Goal: Information Seeking & Learning: Check status

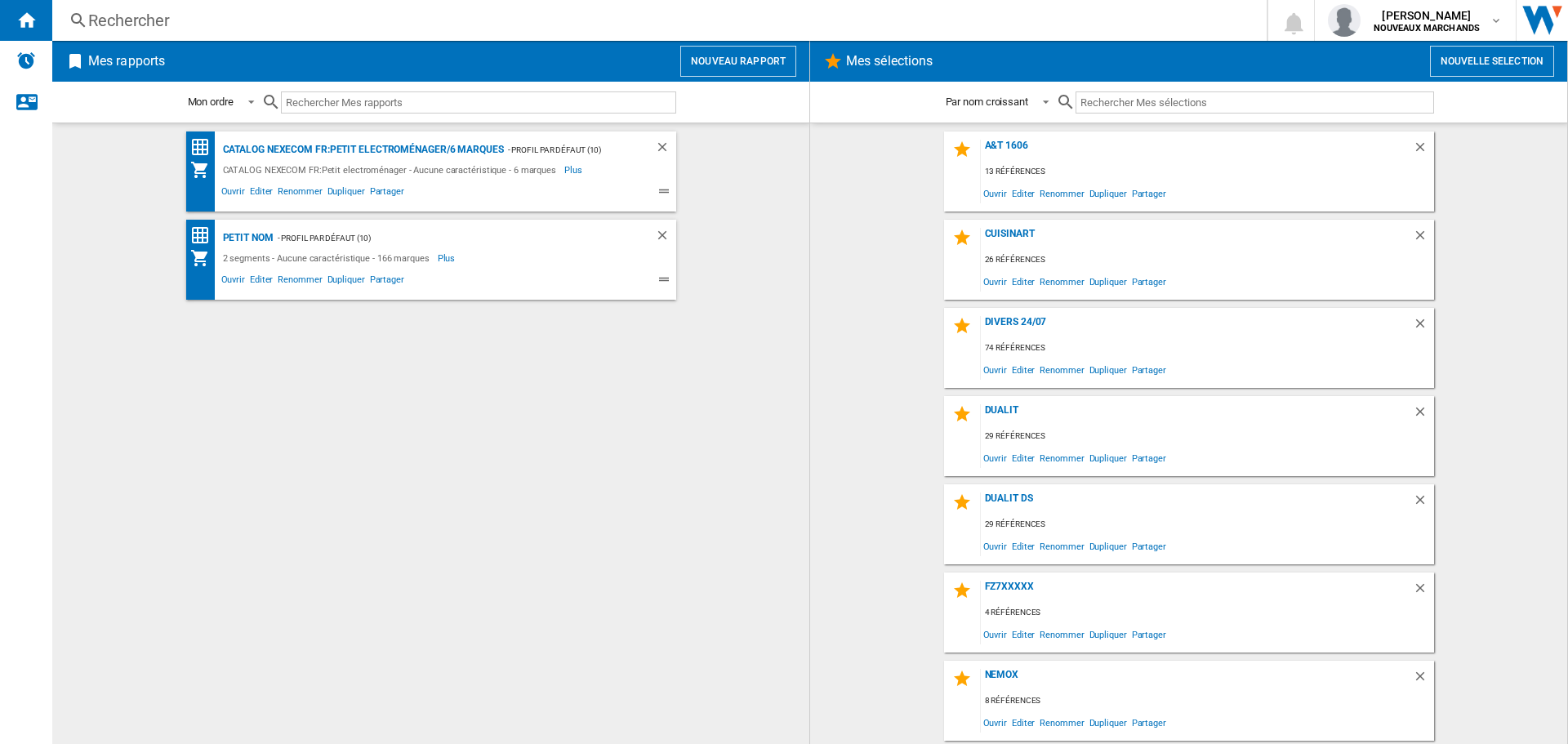
click at [161, 7] on div "Rechercher Rechercher 0 [PERSON_NAME] NOUVEAUX MARCHANDS NOUVEAUX MARCHANDS Mes…" at bounding box center [810, 20] width 1515 height 41
click at [159, 16] on div "Rechercher" at bounding box center [657, 20] width 1136 height 23
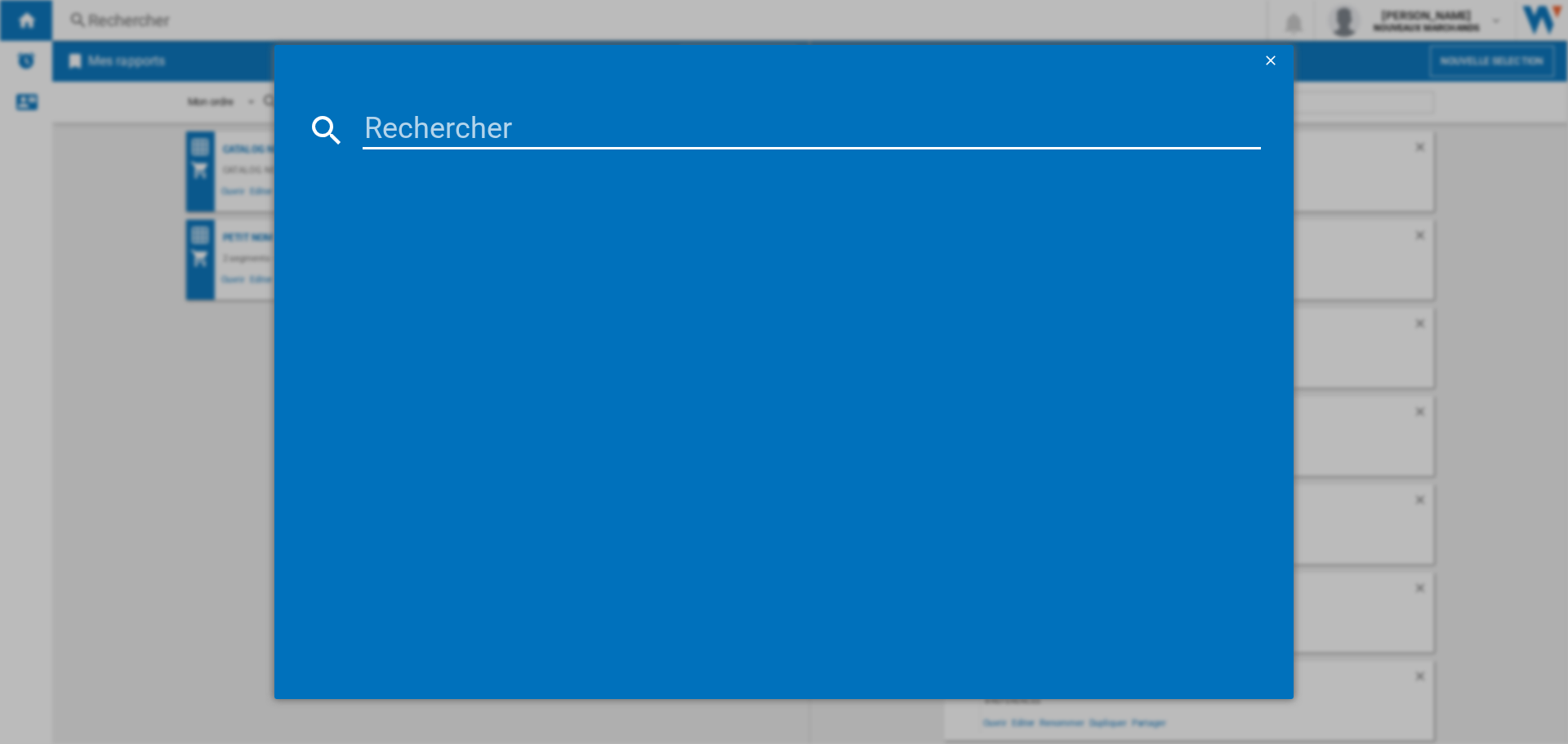
click at [523, 135] on input at bounding box center [812, 129] width 899 height 39
paste input "3045386381722"
type input "3045386381722"
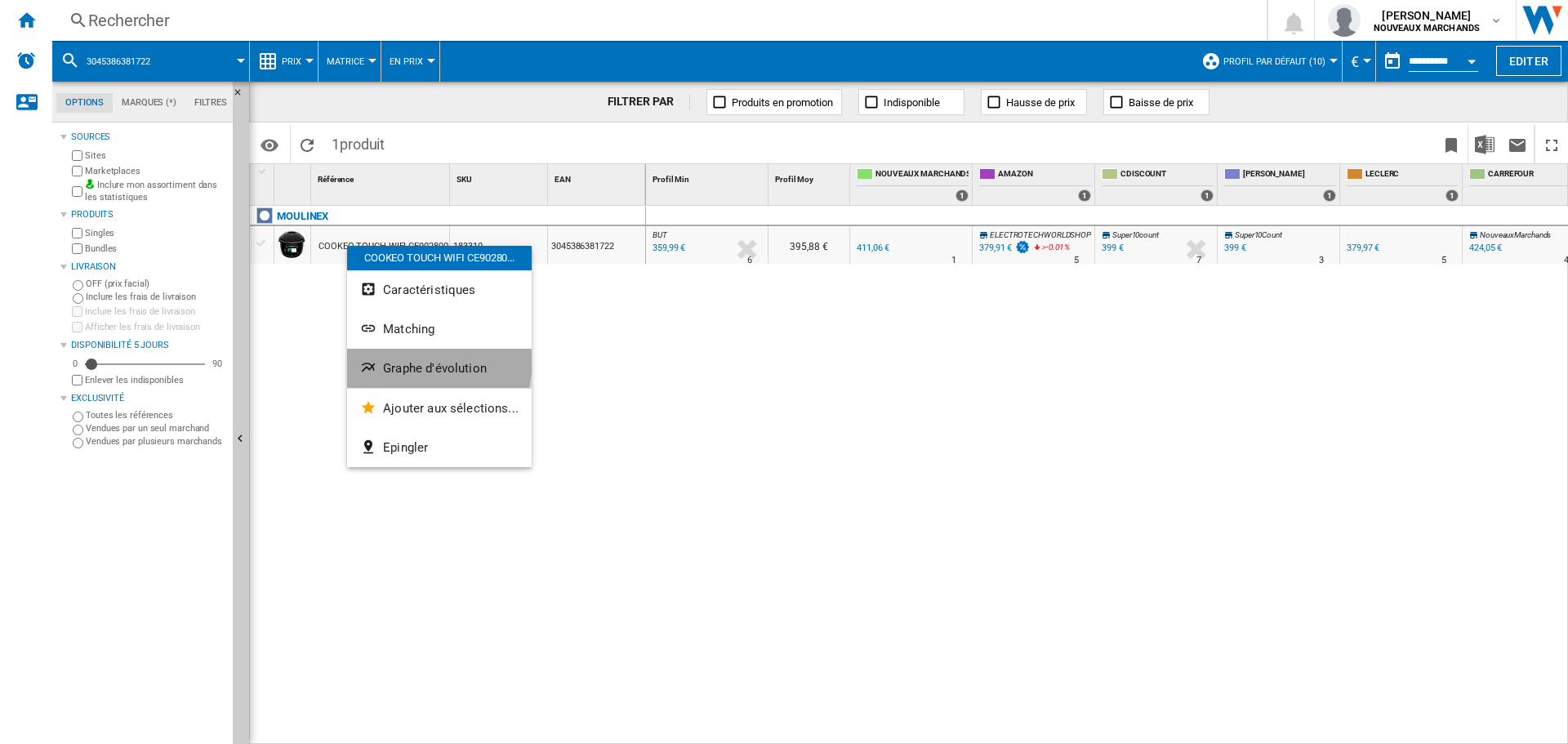
click at [418, 363] on span "Graphe d'évolution" at bounding box center [435, 368] width 103 height 15
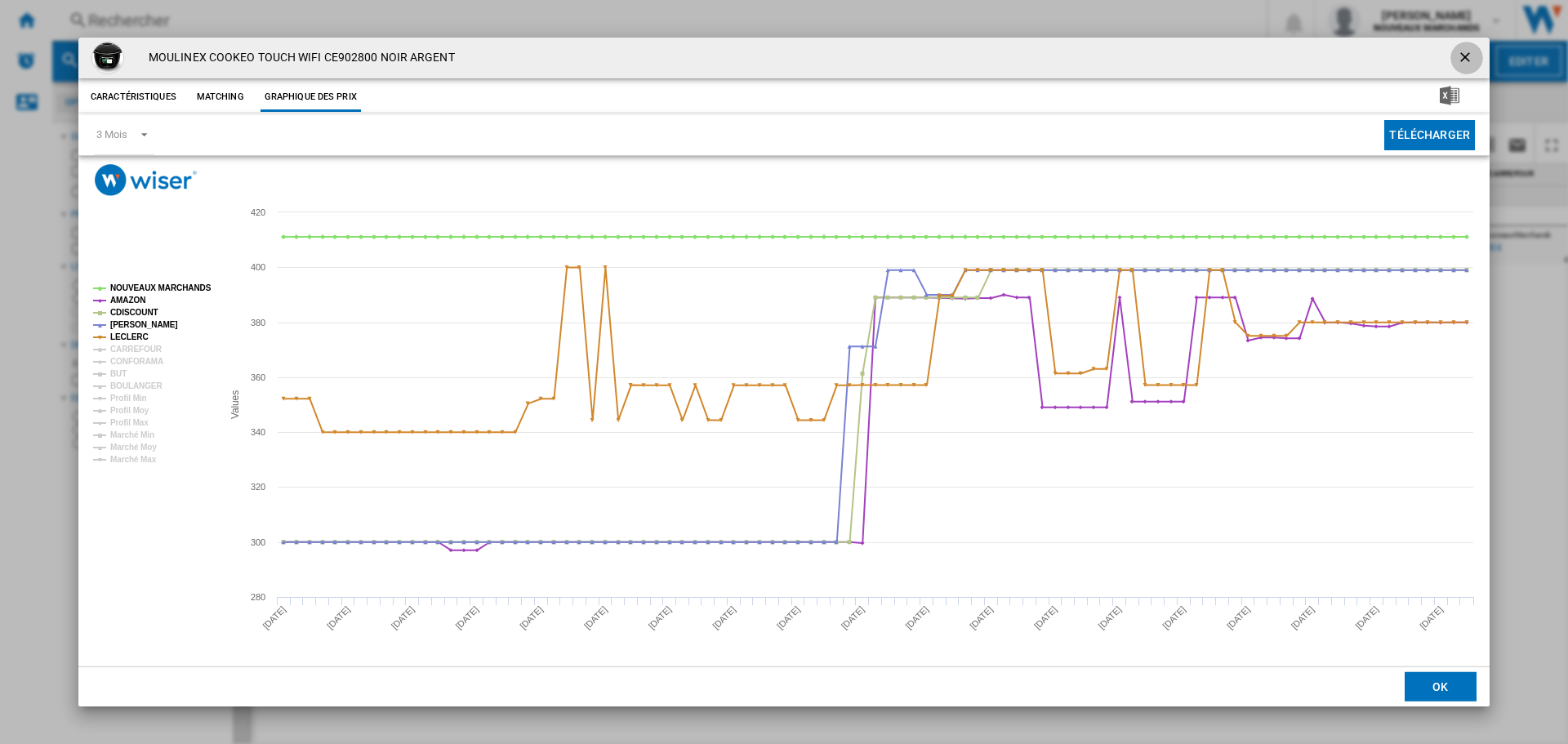
click at [1468, 54] on ng-md-icon "getI18NText('BUTTONS.CLOSE_DIALOG')" at bounding box center [1466, 58] width 19 height 19
